Goal: Complete application form

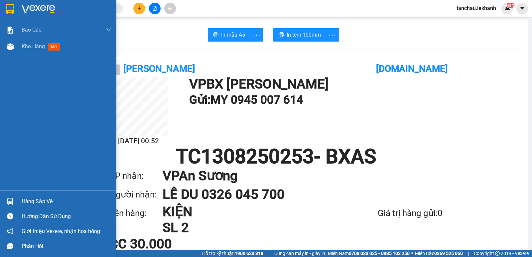
scroll to position [374, 0]
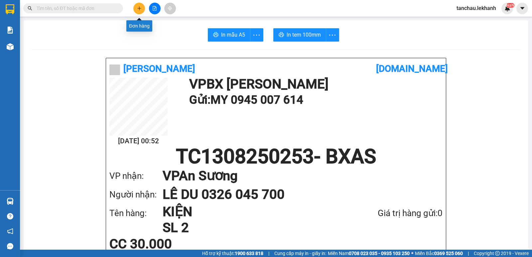
click at [138, 12] on button at bounding box center [139, 9] width 12 height 12
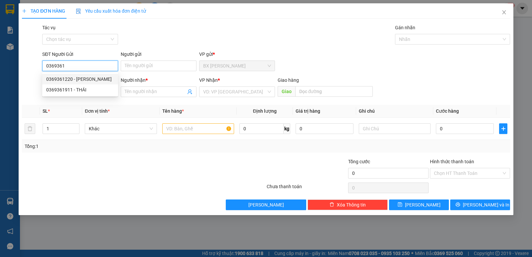
click at [73, 78] on div "0369361220 - [PERSON_NAME]" at bounding box center [80, 78] width 68 height 7
type input "0369361220"
type input "[PERSON_NAME]"
type input "0979147978"
type input "THẾ"
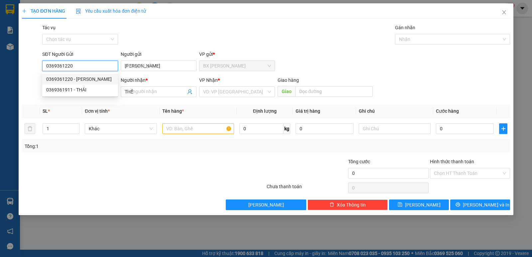
type input "70.000"
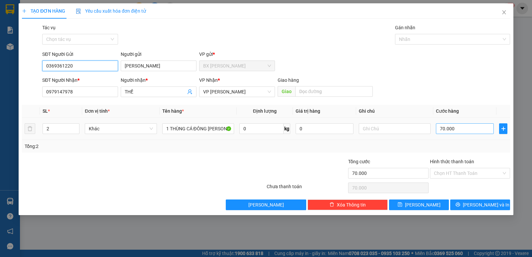
type input "0369361220"
type input "3"
type input "30"
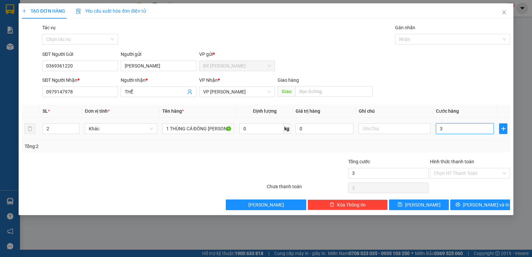
type input "30"
type input "30.000"
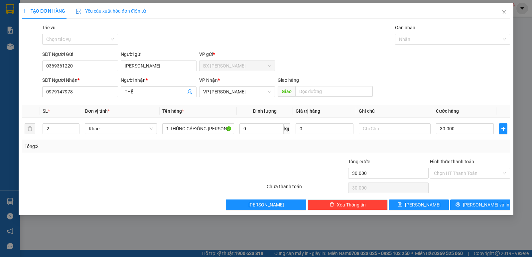
click at [451, 92] on div "SĐT Người [PERSON_NAME] * 0979147978 Người [PERSON_NAME] * THẾ [PERSON_NAME] * …" at bounding box center [276, 87] width 470 height 23
type input "1"
click at [77, 131] on icon "down" at bounding box center [76, 131] width 2 height 2
click at [89, 92] on input "0979147978" at bounding box center [80, 91] width 76 height 11
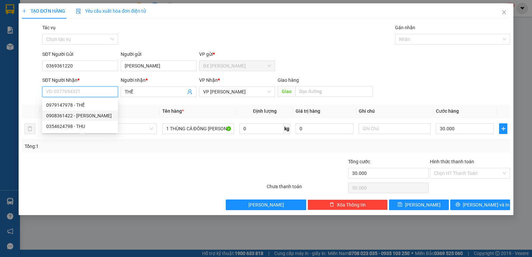
click at [75, 118] on div "0908361422 - [PERSON_NAME]" at bounding box center [80, 115] width 68 height 7
type input "0908361422"
type input "CHÂU"
type input "40.000"
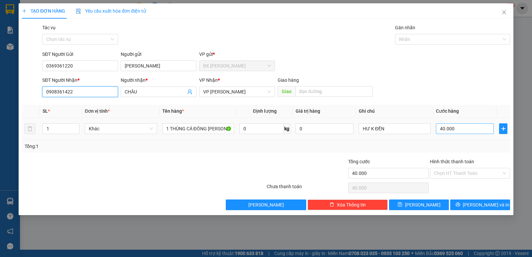
type input "0908361422"
type input "3"
type input "30"
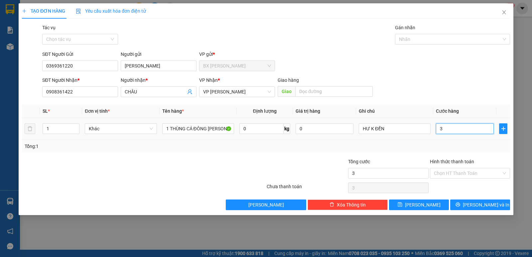
type input "30"
type input "30.000"
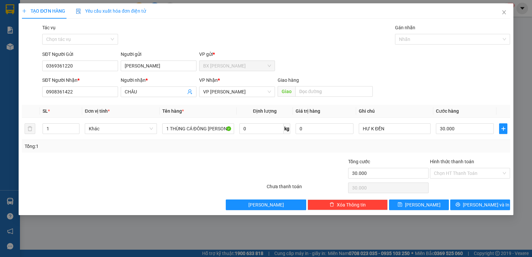
click at [406, 71] on div "SĐT Người Gửi 0369361220 Người gửi [PERSON_NAME] VP gửi * BX [PERSON_NAME]" at bounding box center [276, 62] width 470 height 23
click at [475, 205] on span "[PERSON_NAME] và In" at bounding box center [486, 204] width 47 height 7
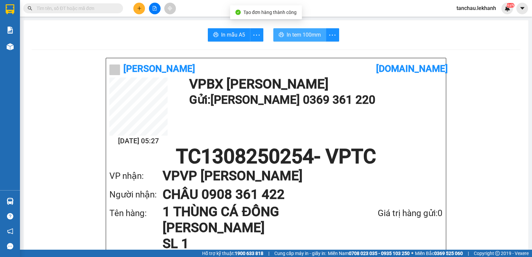
click at [313, 38] on span "In tem 100mm" at bounding box center [304, 35] width 34 height 8
